Goal: Task Accomplishment & Management: Use online tool/utility

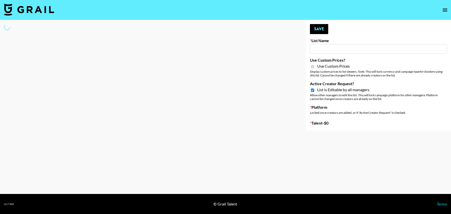
type input "E-Com IG"
checkbox input "true"
select select "Brand"
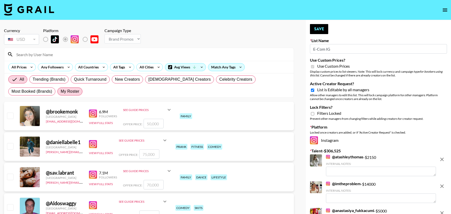
click at [61, 92] on span "My Roster" at bounding box center [70, 91] width 19 height 6
click at [61, 91] on input "My Roster" at bounding box center [61, 91] width 0 height 0
radio input "true"
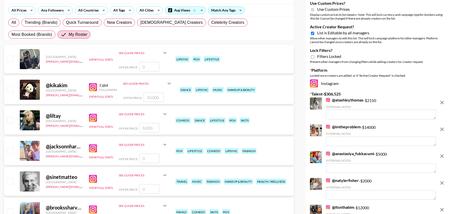
scroll to position [60, 0]
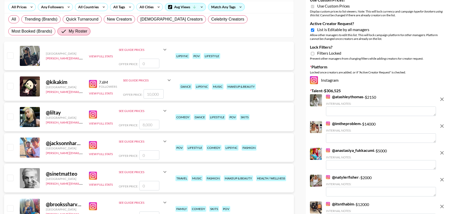
click at [11, 86] on input "checkbox" at bounding box center [10, 86] width 6 height 6
checkbox input "true"
type input "10000"
click at [11, 113] on div at bounding box center [10, 117] width 8 height 9
click at [11, 116] on input "checkbox" at bounding box center [10, 116] width 6 height 6
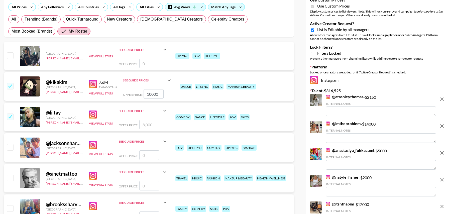
checkbox input "true"
type input "8000"
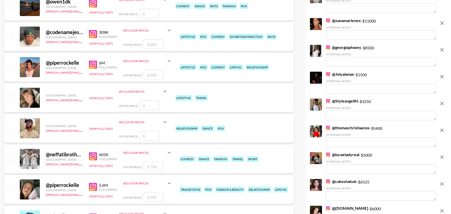
scroll to position [324, 0]
drag, startPoint x: 11, startPoint y: 36, endPoint x: 11, endPoint y: 49, distance: 13.0
click at [11, 36] on input "checkbox" at bounding box center [10, 36] width 6 height 6
checkbox input "true"
type input "6000"
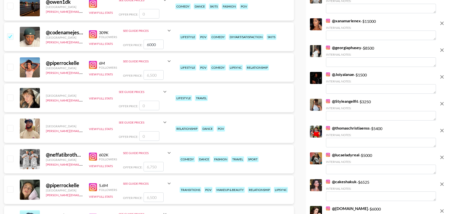
click at [11, 67] on input "checkbox" at bounding box center [10, 67] width 6 height 6
checkbox input "true"
type input "6500"
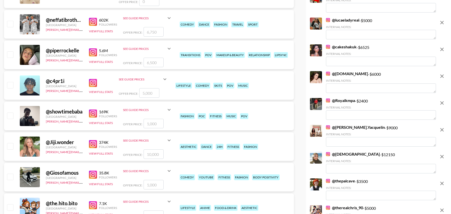
scroll to position [455, 0]
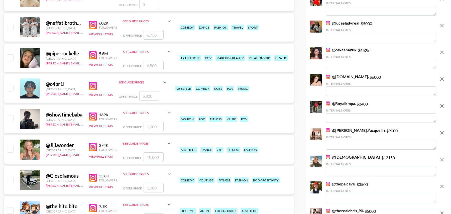
click at [11, 27] on input "checkbox" at bounding box center [10, 27] width 6 height 6
checkbox input "true"
type input "6750"
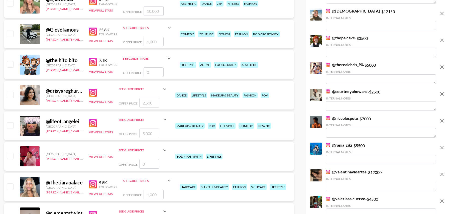
scroll to position [604, 0]
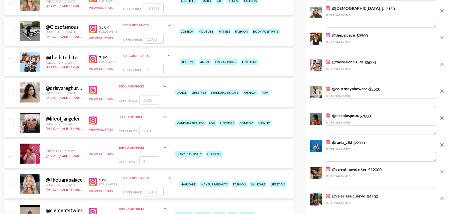
click at [9, 93] on input "checkbox" at bounding box center [10, 92] width 6 height 6
checkbox input "true"
type input "2500"
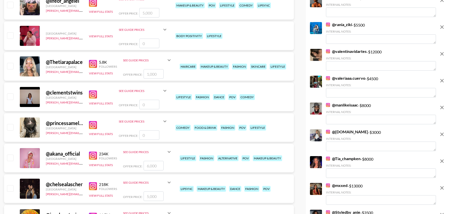
scroll to position [728, 0]
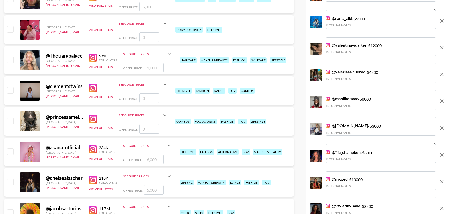
click at [10, 60] on input "checkbox" at bounding box center [10, 60] width 6 height 6
checkbox input "true"
type input "1000"
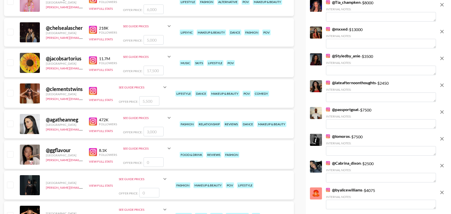
scroll to position [881, 0]
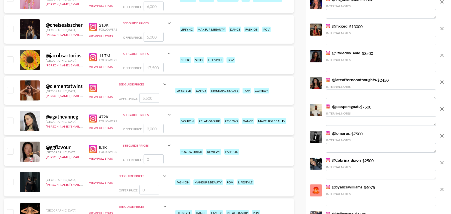
click at [10, 90] on input "checkbox" at bounding box center [10, 90] width 6 height 6
checkbox input "true"
type input "5500"
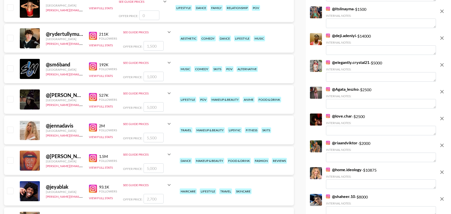
scroll to position [1088, 0]
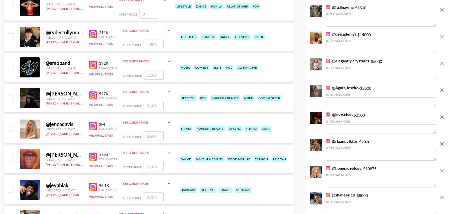
click at [11, 130] on input "checkbox" at bounding box center [10, 128] width 6 height 6
checkbox input "true"
type input "5500"
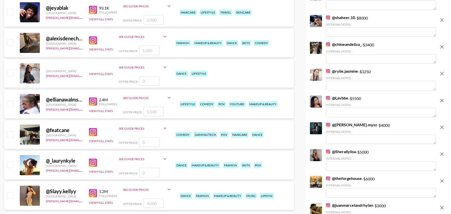
drag, startPoint x: 11, startPoint y: 102, endPoint x: 11, endPoint y: 115, distance: 12.5
click at [11, 102] on input "checkbox" at bounding box center [10, 103] width 6 height 6
checkbox input "true"
type input "5500"
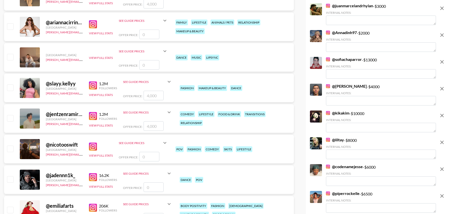
scroll to position [1472, 0]
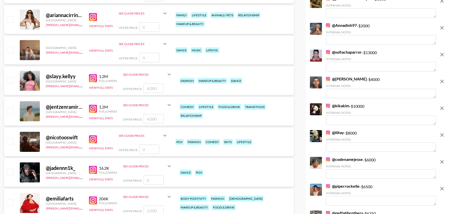
click at [11, 110] on input "checkbox" at bounding box center [10, 111] width 6 height 6
checkbox input "true"
drag, startPoint x: 158, startPoint y: 118, endPoint x: 130, endPoint y: 117, distance: 27.8
click at [130, 118] on div "Offer Price: 4000" at bounding box center [147, 119] width 49 height 10
type input "1"
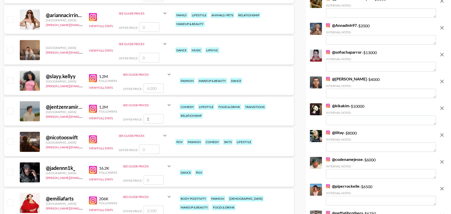
checkbox input "false"
type input "2"
checkbox input "true"
type input "2500"
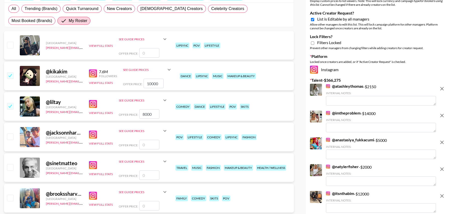
scroll to position [0, 0]
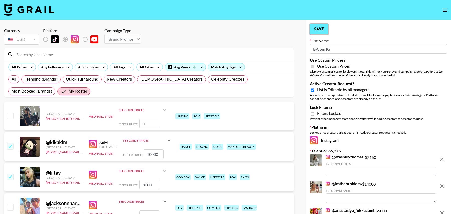
click at [318, 29] on button "Save" at bounding box center [319, 29] width 18 height 10
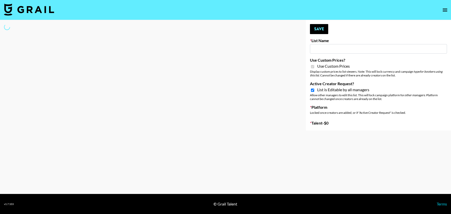
type input "E-Com Platform - TikTok"
checkbox input "true"
select select "Brand"
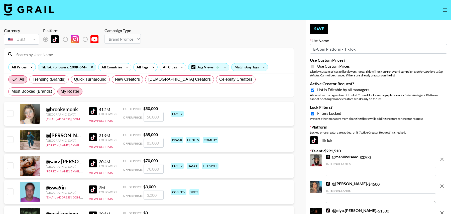
click at [61, 91] on span "My Roster" at bounding box center [70, 91] width 19 height 6
click at [61, 91] on input "My Roster" at bounding box center [61, 91] width 0 height 0
radio input "true"
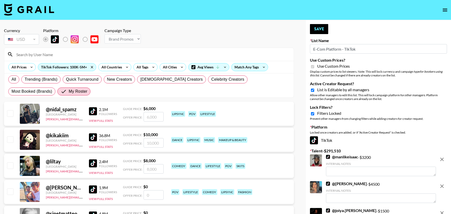
radio input "true"
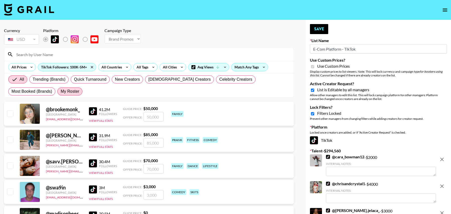
click at [61, 92] on span "My Roster" at bounding box center [70, 91] width 19 height 6
click at [61, 91] on input "My Roster" at bounding box center [61, 91] width 0 height 0
radio input "true"
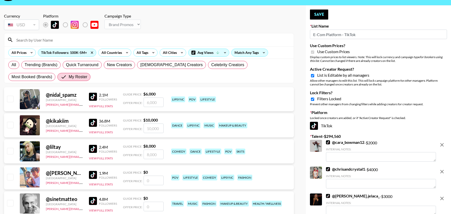
scroll to position [17, 0]
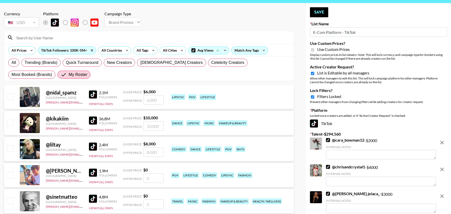
click at [12, 120] on input "checkbox" at bounding box center [10, 122] width 6 height 6
checkbox input "true"
type input "10000"
click at [12, 146] on input "checkbox" at bounding box center [10, 149] width 6 height 6
checkbox input "true"
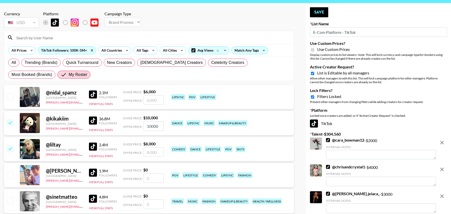
type input "8000"
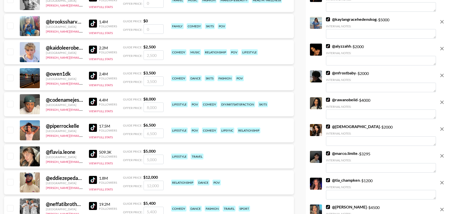
scroll to position [219, 0]
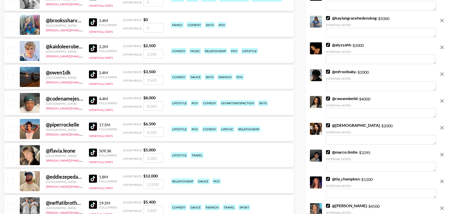
click at [9, 103] on input "checkbox" at bounding box center [10, 102] width 6 height 6
checkbox input "true"
type input "8000"
click at [9, 128] on input "checkbox" at bounding box center [10, 128] width 6 height 6
checkbox input "true"
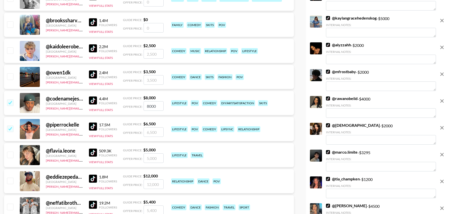
type input "6500"
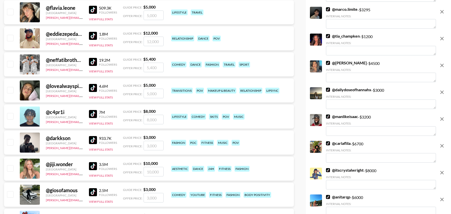
radio input "true"
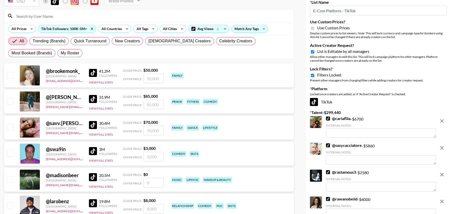
scroll to position [0, 0]
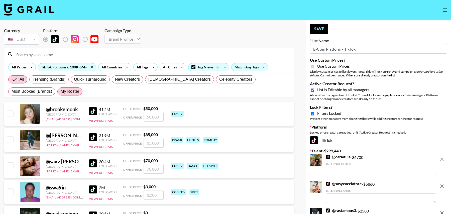
drag, startPoint x: 21, startPoint y: 89, endPoint x: 26, endPoint y: 93, distance: 6.4
click at [61, 89] on span "My Roster" at bounding box center [70, 91] width 19 height 6
click at [61, 91] on input "My Roster" at bounding box center [61, 91] width 0 height 0
radio input "true"
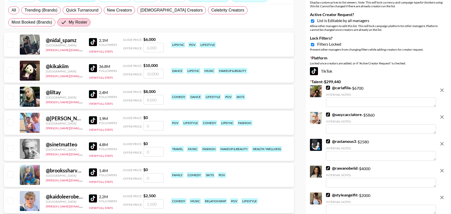
scroll to position [62, 0]
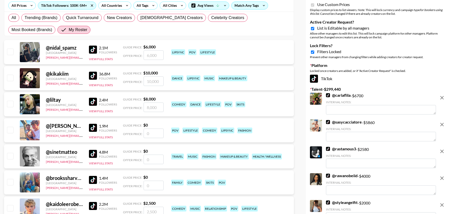
click at [10, 103] on input "checkbox" at bounding box center [10, 104] width 6 height 6
checkbox input "true"
type input "8000"
drag, startPoint x: 10, startPoint y: 75, endPoint x: 13, endPoint y: 92, distance: 17.5
click at [10, 75] on input "checkbox" at bounding box center [10, 78] width 6 height 6
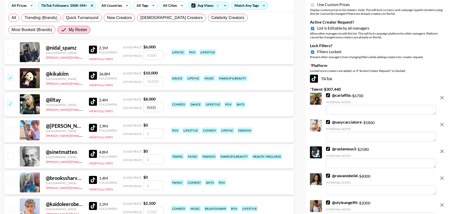
checkbox input "true"
type input "10000"
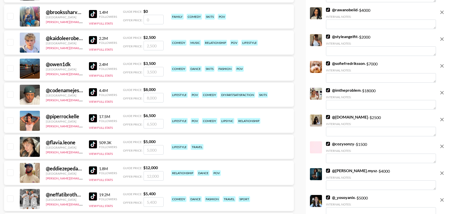
scroll to position [228, 0]
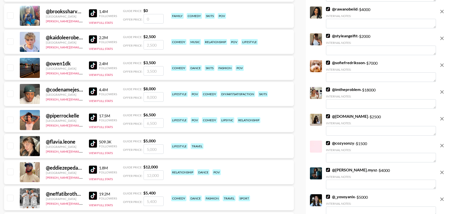
click at [12, 93] on input "checkbox" at bounding box center [10, 93] width 6 height 6
checkbox input "true"
type input "8000"
click at [11, 119] on input "checkbox" at bounding box center [10, 119] width 6 height 6
checkbox input "true"
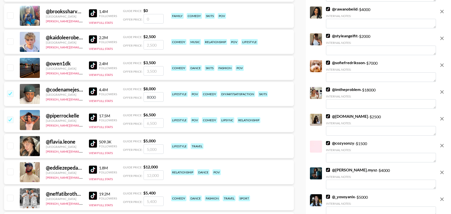
type input "6500"
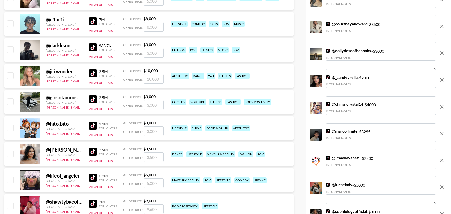
scroll to position [456, 0]
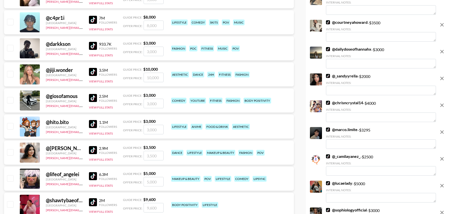
click at [11, 149] on input "checkbox" at bounding box center [10, 152] width 6 height 6
checkbox input "true"
type input "3500"
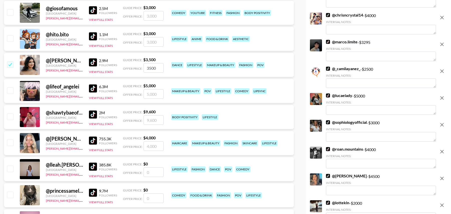
scroll to position [546, 0]
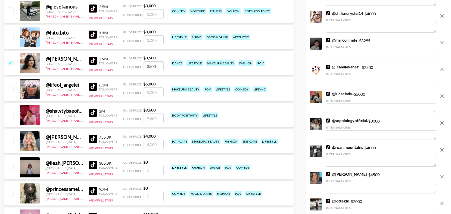
click at [10, 140] on input "checkbox" at bounding box center [10, 141] width 6 height 6
checkbox input "true"
type input "4000"
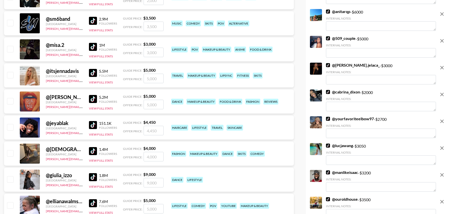
radio input "true"
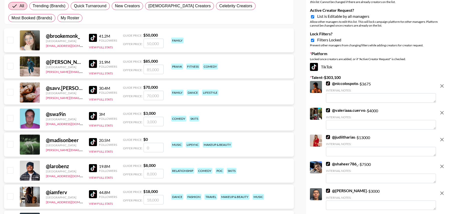
scroll to position [0, 0]
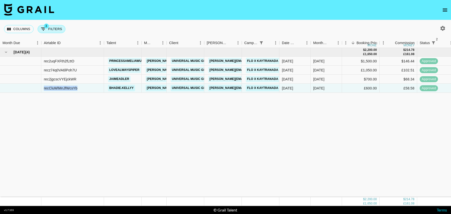
click at [51, 26] on button "3 Filters" at bounding box center [52, 29] width 28 height 8
select select "status"
select select "isNotAnyOf"
select select "status"
select select "isNotAnyOf"
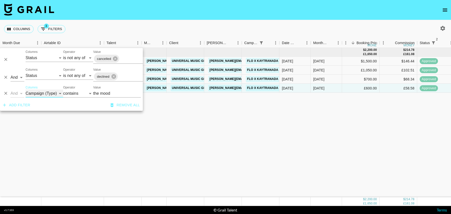
click at [41, 94] on select "Grail Platform ID Airtable ID Talent Manager Client Booker Campaign (Type) Date…" at bounding box center [45, 93] width 38 height 8
select select "airtableId"
click at [26, 89] on select "Grail Platform ID Airtable ID Talent Manager Client Booker Campaign (Type) Date…" at bounding box center [45, 93] width 38 height 8
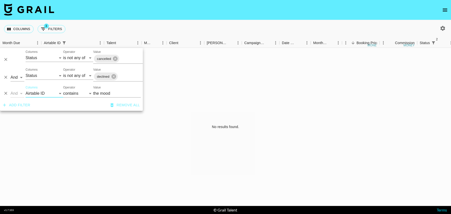
click at [109, 94] on input "the mood" at bounding box center [117, 93] width 48 height 8
paste input "rectg72yibUvFYHCH"
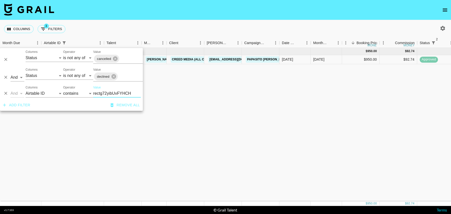
type input "rectg72yibUvFYHCH"
click at [221, 89] on div "Aug '25 ( 1 ) $ 950.00 $ 92.74 rectg72yibUvFYHCH lleah.clem tancredi@grail-tale…" at bounding box center [406, 125] width 813 height 154
